Goal: Transaction & Acquisition: Subscribe to service/newsletter

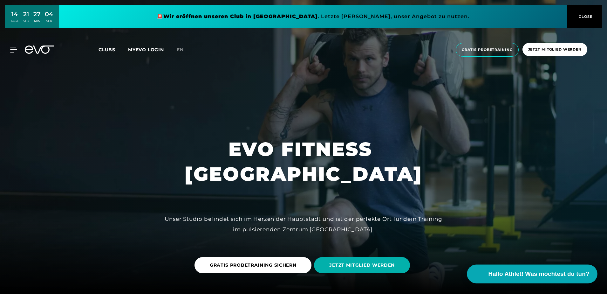
click at [523, 273] on span "Hallo Athlet! Was möchtest du tun?" at bounding box center [538, 273] width 101 height 9
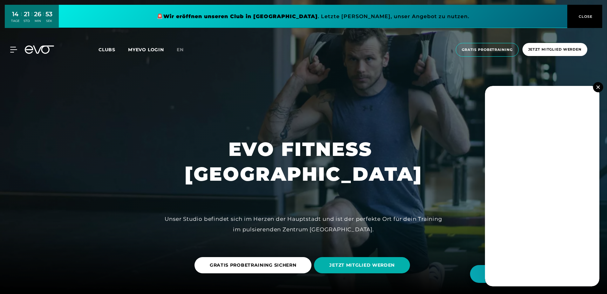
click at [596, 88] on img at bounding box center [597, 86] width 3 height 3
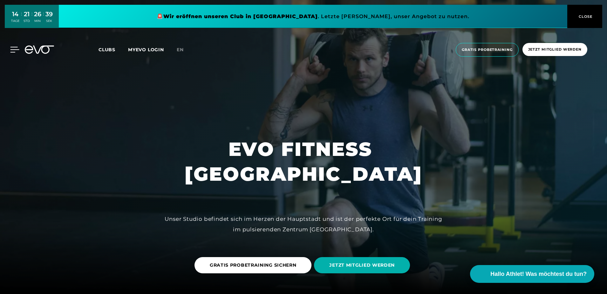
click at [16, 50] on icon at bounding box center [14, 49] width 9 height 5
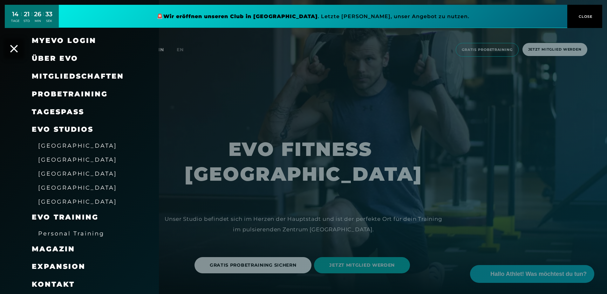
click at [51, 159] on span "[GEOGRAPHIC_DATA]" at bounding box center [77, 159] width 79 height 7
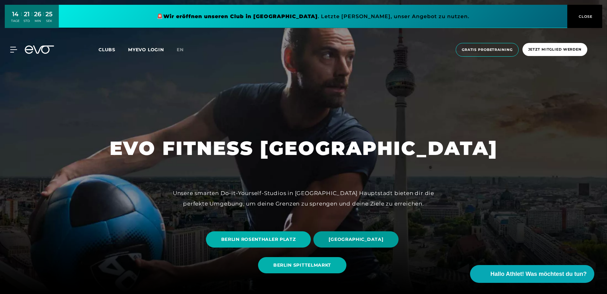
click at [345, 238] on span "BERLIN ALEXANDERPLATZ" at bounding box center [356, 239] width 55 height 7
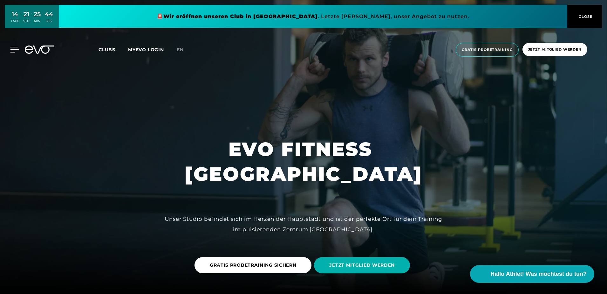
click at [13, 49] on icon at bounding box center [14, 50] width 9 height 6
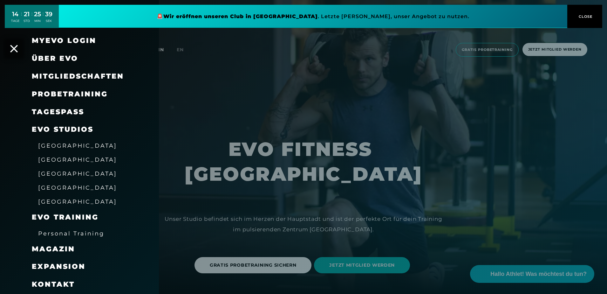
click at [63, 111] on link "TAGESPASS" at bounding box center [58, 111] width 52 height 9
click at [543, 48] on div at bounding box center [303, 147] width 607 height 294
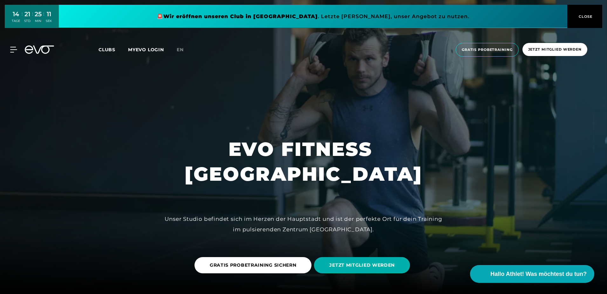
click at [543, 48] on span "Jetzt Mitglied werden" at bounding box center [554, 49] width 53 height 5
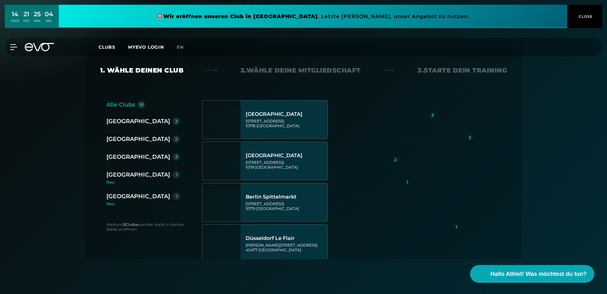
scroll to position [96, 0]
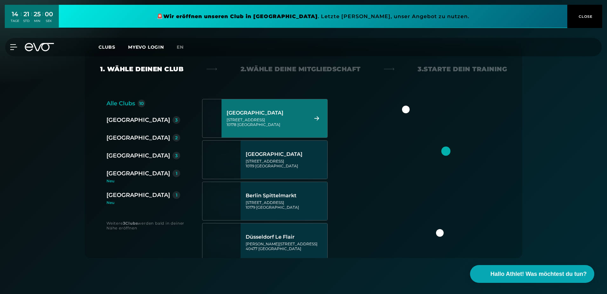
click at [280, 122] on div "Rosa-Luxemburg-Straße 14 10178 Berlin" at bounding box center [267, 122] width 80 height 10
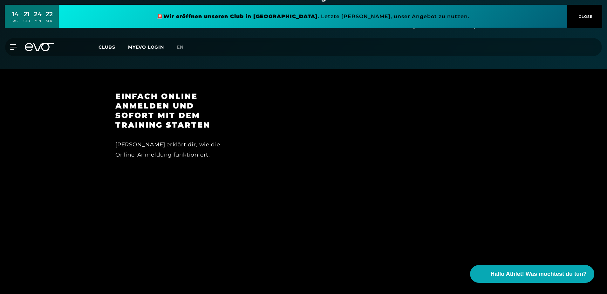
scroll to position [541, 0]
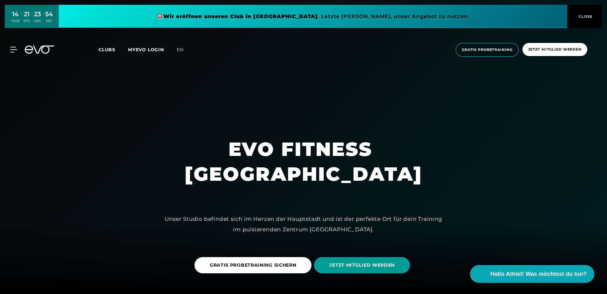
click at [363, 265] on span "JETZT MITGLIED WERDEN" at bounding box center [361, 264] width 65 height 7
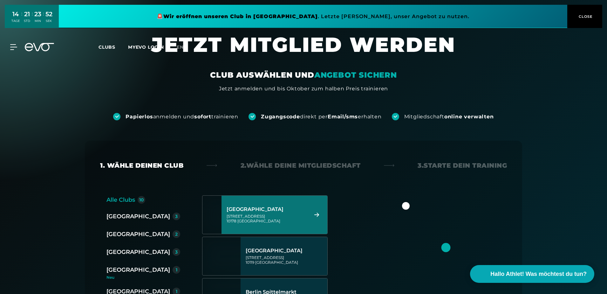
click at [271, 211] on div "[GEOGRAPHIC_DATA]" at bounding box center [267, 209] width 80 height 6
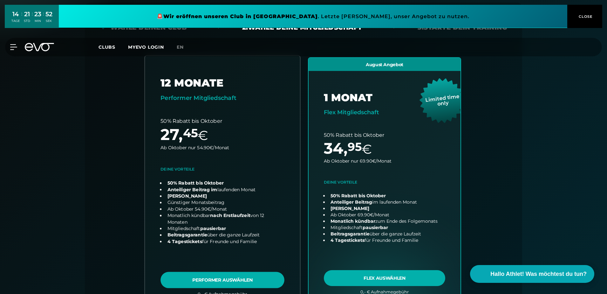
scroll to position [140, 0]
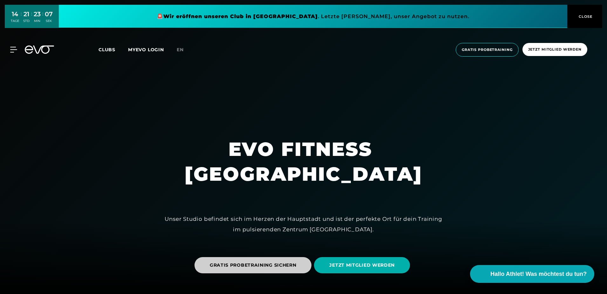
click at [258, 264] on span "GRATIS PROBETRAINING SICHERN" at bounding box center [253, 264] width 87 height 7
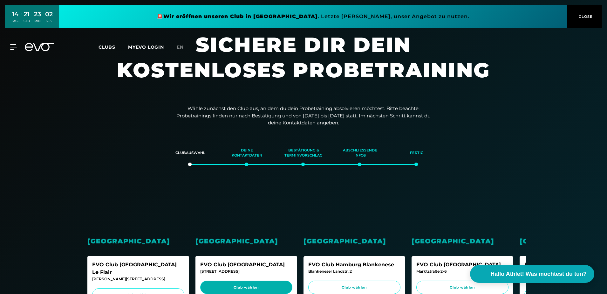
click at [250, 285] on span "Club wählen" at bounding box center [246, 286] width 80 height 5
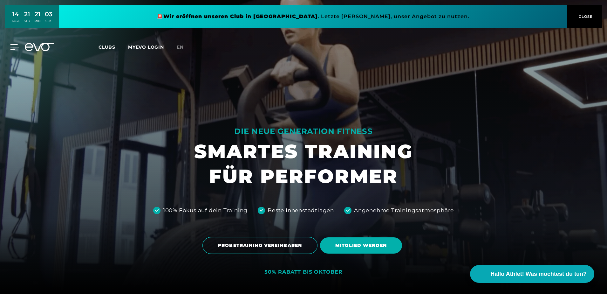
click at [15, 46] on icon at bounding box center [14, 47] width 9 height 6
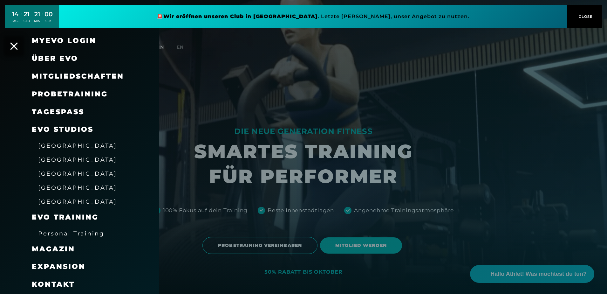
click at [67, 76] on span "Mitgliedschaften" at bounding box center [78, 76] width 92 height 9
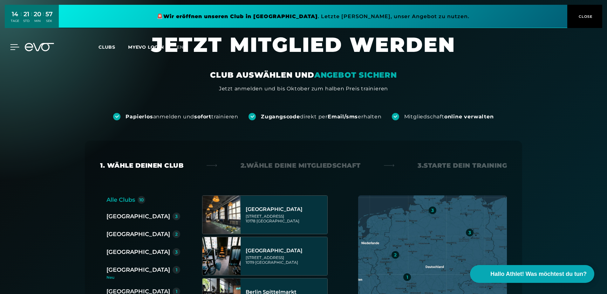
click at [13, 46] on icon at bounding box center [14, 47] width 9 height 6
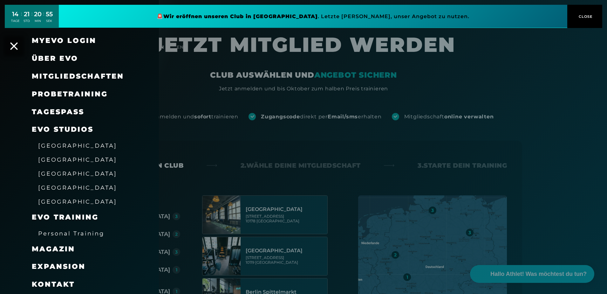
click at [59, 110] on link "TAGESPASS" at bounding box center [58, 111] width 52 height 9
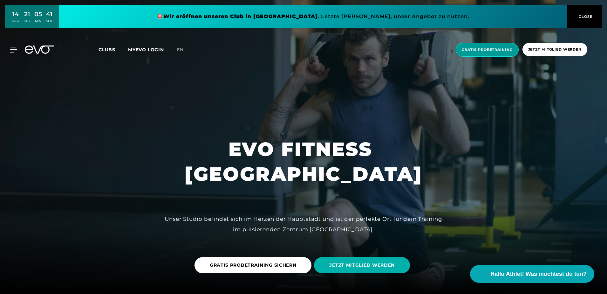
click at [477, 51] on span "Gratis Probetraining" at bounding box center [487, 49] width 51 height 5
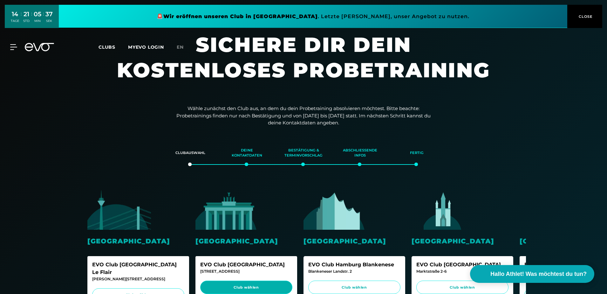
click at [239, 284] on span "Club wählen" at bounding box center [246, 286] width 80 height 5
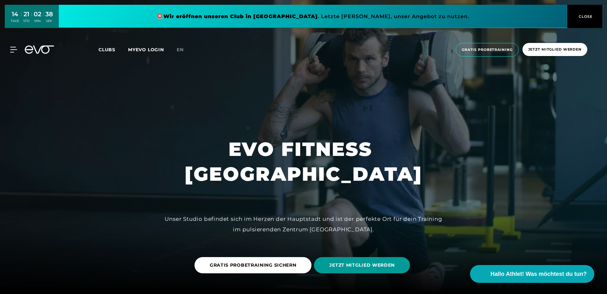
click at [359, 266] on span "JETZT MITGLIED WERDEN" at bounding box center [361, 264] width 65 height 7
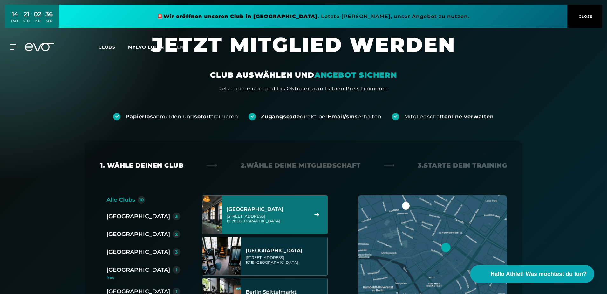
click at [266, 219] on div "Rosa-Luxemburg-Straße 14 10178 Berlin" at bounding box center [267, 219] width 80 height 10
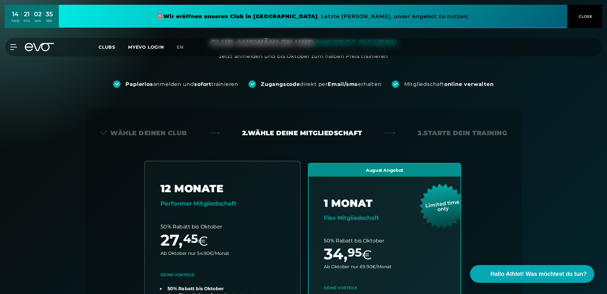
scroll to position [140, 0]
